Goal: Information Seeking & Learning: Find specific page/section

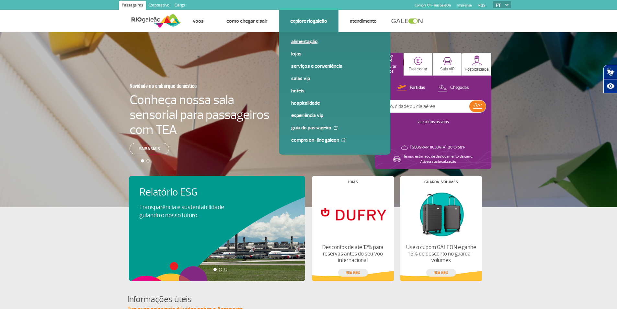
click at [301, 40] on link "Alimentação" at bounding box center [334, 41] width 87 height 7
click at [326, 131] on link "Guia do Passageiro" at bounding box center [334, 127] width 87 height 7
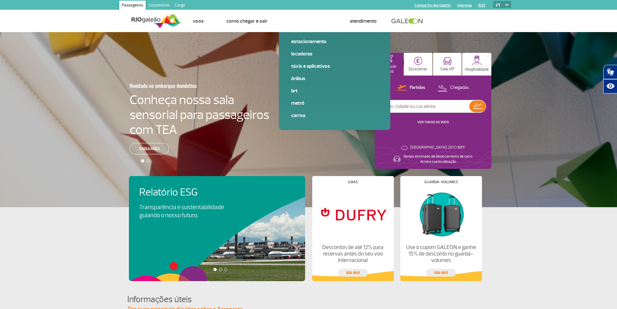
click at [68, 239] on app-card-alimentacao "Relatório ESG Transparência e sustentabilidade guiando o nosso futuro. Visa Inf…" at bounding box center [308, 244] width 617 height 74
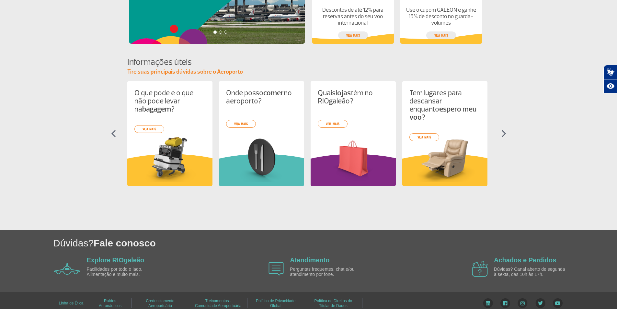
scroll to position [244, 0]
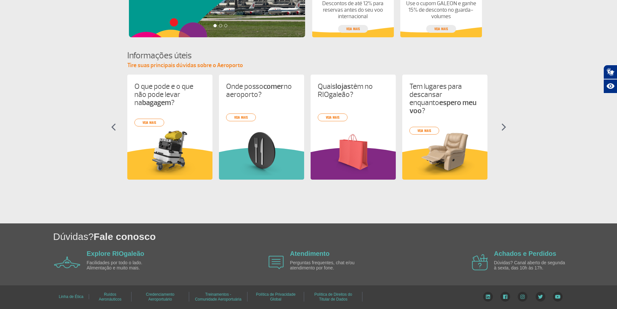
click at [504, 125] on img at bounding box center [503, 127] width 5 height 8
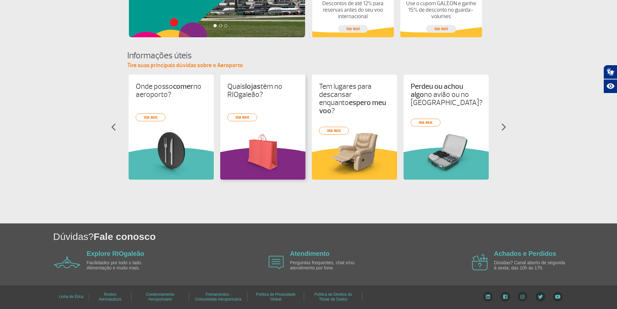
scroll to position [0, 92]
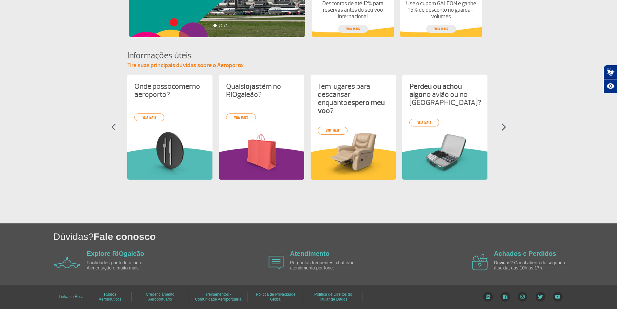
click at [505, 126] on img at bounding box center [503, 127] width 5 height 8
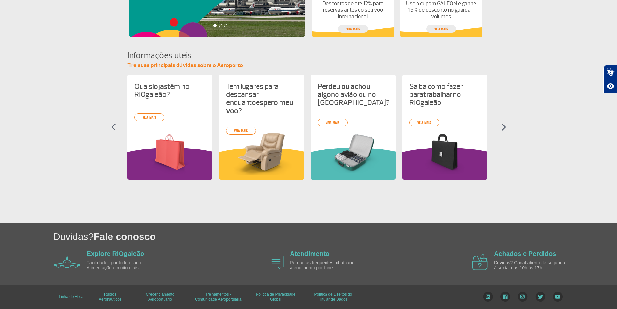
click at [505, 126] on img at bounding box center [503, 127] width 5 height 8
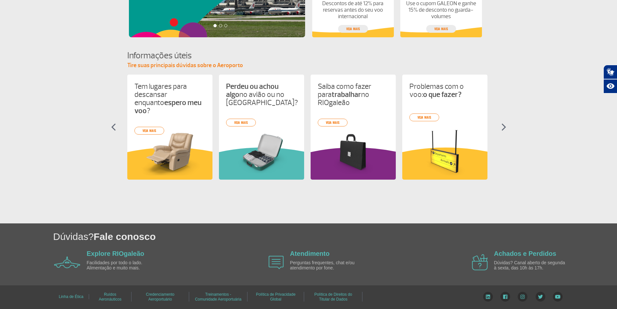
click at [505, 126] on img at bounding box center [503, 127] width 5 height 8
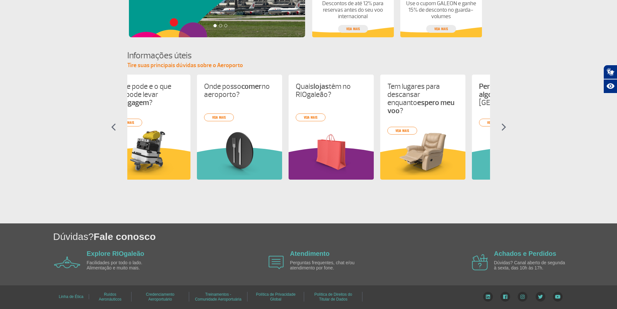
scroll to position [0, 0]
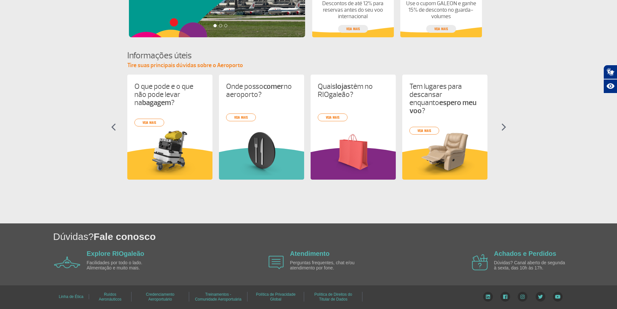
click at [502, 129] on img at bounding box center [503, 127] width 5 height 8
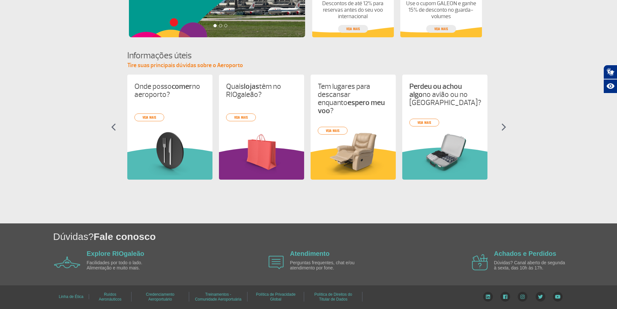
click at [502, 129] on img at bounding box center [503, 127] width 5 height 8
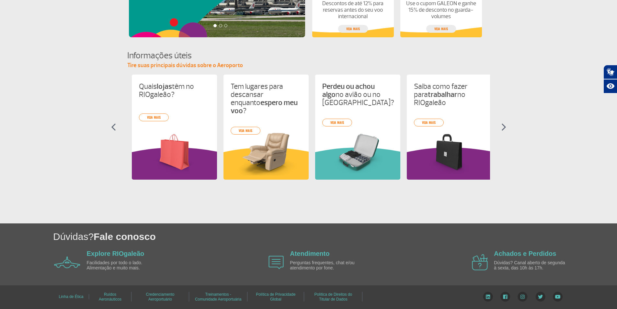
scroll to position [0, 183]
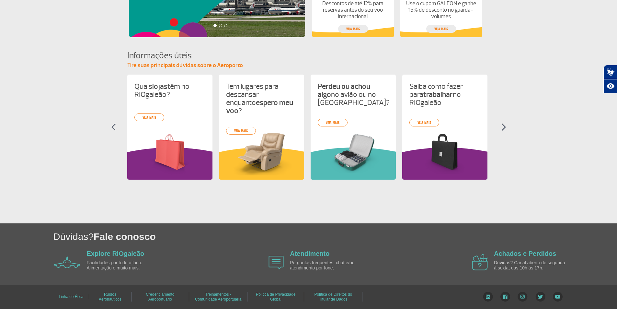
click at [527, 79] on section "Informações úteis Tire suas principais dúvidas sobre o Aeroporto O que pode e o…" at bounding box center [308, 121] width 617 height 142
click at [562, 132] on section "Informações úteis Tire suas principais dúvidas sobre o Aeroporto O que pode e o…" at bounding box center [308, 121] width 617 height 142
click at [432, 119] on link "veja mais" at bounding box center [424, 123] width 30 height 8
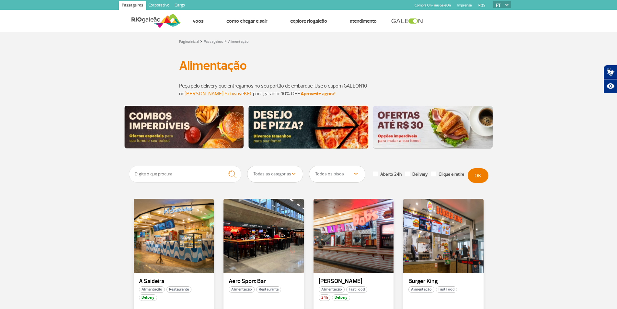
scroll to position [32, 0]
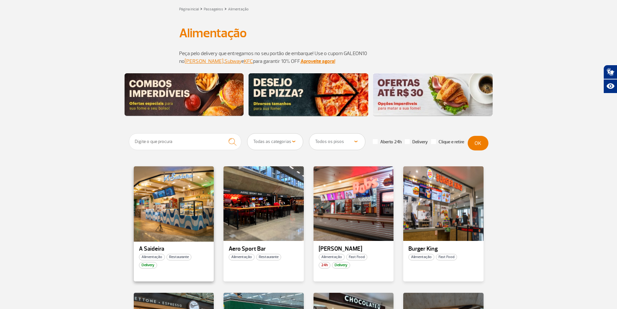
click at [159, 225] on div at bounding box center [174, 203] width 82 height 76
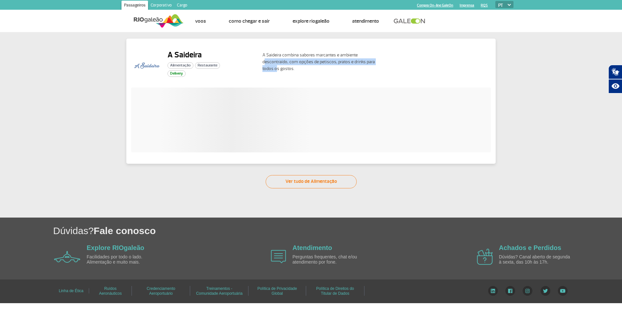
drag, startPoint x: 264, startPoint y: 61, endPoint x: 276, endPoint y: 81, distance: 23.1
click at [276, 81] on div "A Saideira Alimentação Restaurante Delivery A Saideira combina sabores marcante…" at bounding box center [311, 69] width 360 height 38
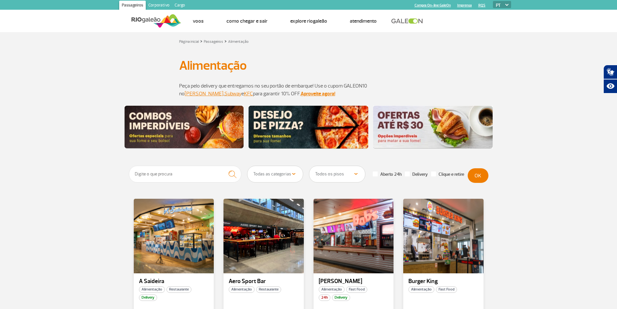
click at [288, 177] on select "Todas as categorias Cafeteria Fast Food Restaurante Souvenir Conveniência" at bounding box center [275, 174] width 56 height 16
click at [340, 176] on select "Todos os pisos Área Pública (antes do Raio-X) Desembarque Área Pública Desembar…" at bounding box center [337, 174] width 56 height 16
select select "90"
click at [309, 166] on select "Todos os pisos Área Pública (antes do Raio-X) Desembarque Área Pública Desembar…" at bounding box center [337, 174] width 56 height 16
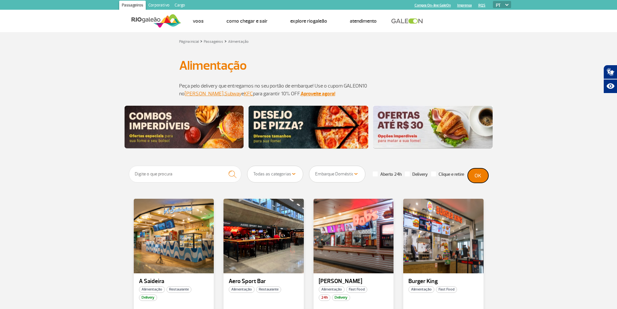
click at [480, 175] on button "OK" at bounding box center [478, 175] width 21 height 15
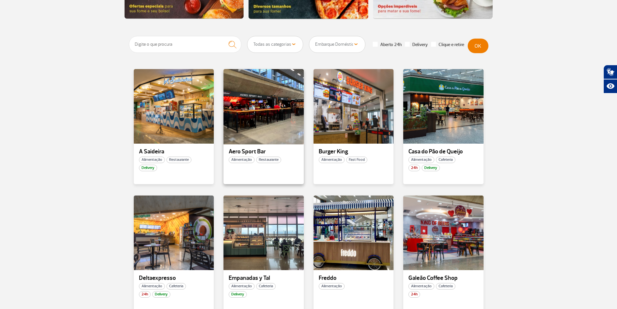
scroll to position [162, 0]
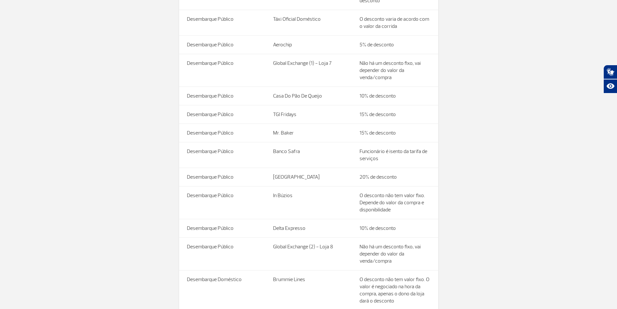
scroll to position [324, 0]
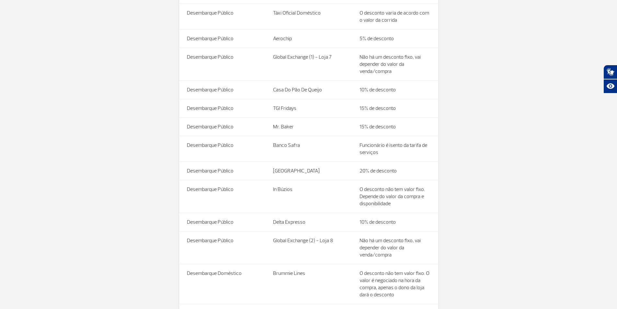
click at [266, 112] on td "TGI Fridays" at bounding box center [308, 108] width 86 height 18
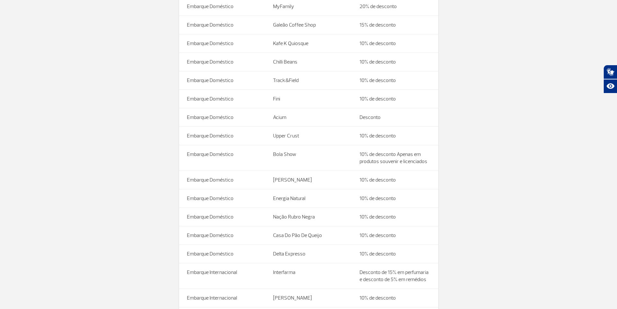
scroll to position [1634, 0]
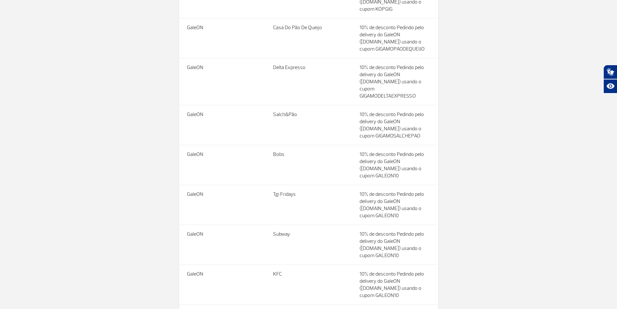
click at [257, 114] on td "GaleON" at bounding box center [222, 125] width 86 height 40
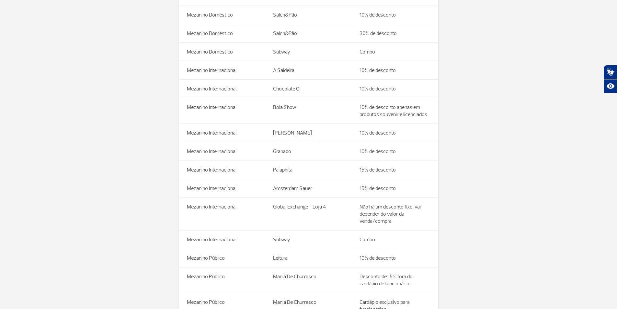
click at [315, 114] on td "Bola Show" at bounding box center [308, 111] width 86 height 26
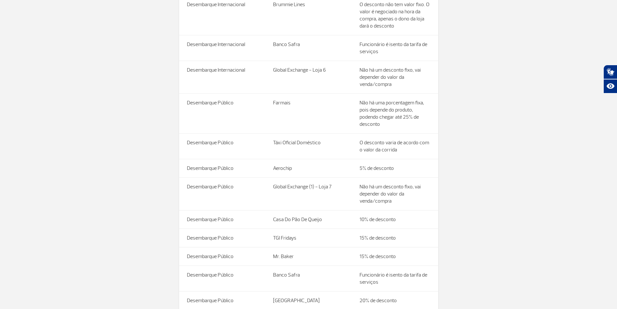
scroll to position [259, 0]
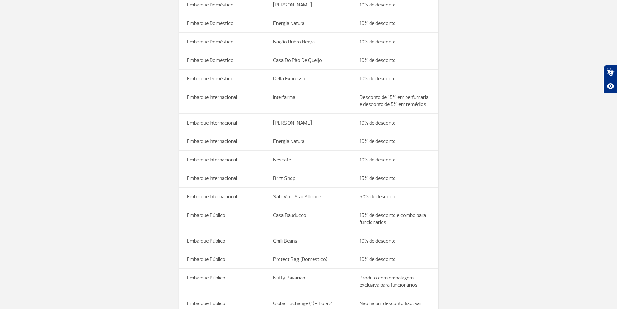
scroll to position [810, 0]
